Goal: Task Accomplishment & Management: Manage account settings

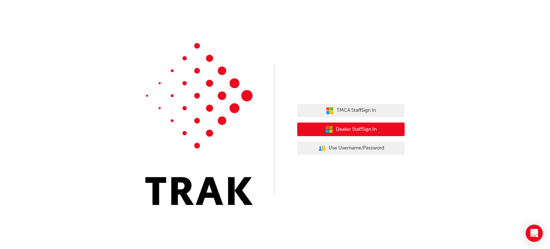
click at [339, 131] on span "Dealer Staff Sign In" at bounding box center [356, 129] width 41 height 8
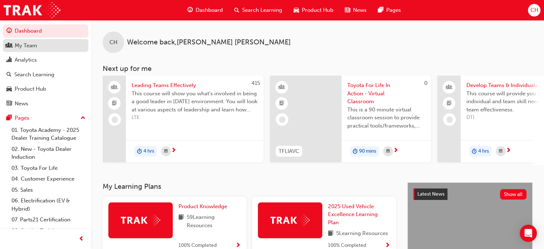
click at [37, 44] on div "My Team" at bounding box center [45, 45] width 78 height 9
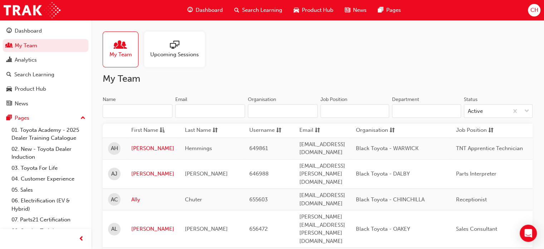
click at [114, 115] on input "Name" at bounding box center [138, 111] width 70 height 14
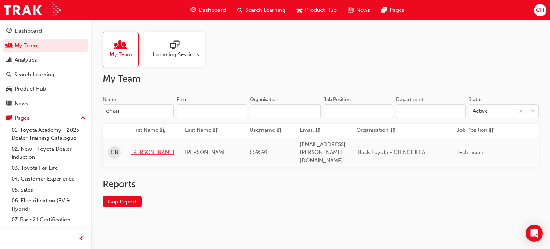
type input "chan"
click at [142, 148] on link "[PERSON_NAME]" at bounding box center [152, 152] width 43 height 8
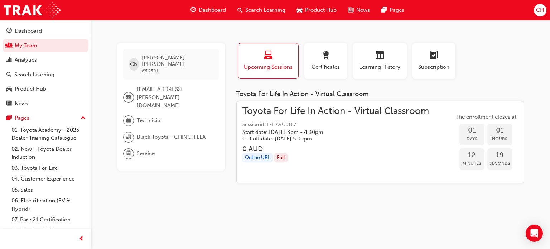
click at [539, 9] on span "CH" at bounding box center [540, 10] width 8 height 8
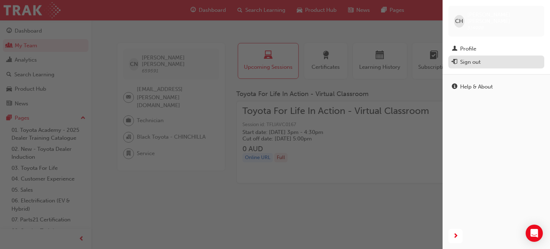
click at [469, 58] on div "Sign out" at bounding box center [470, 62] width 20 height 8
